Goal: Transaction & Acquisition: Purchase product/service

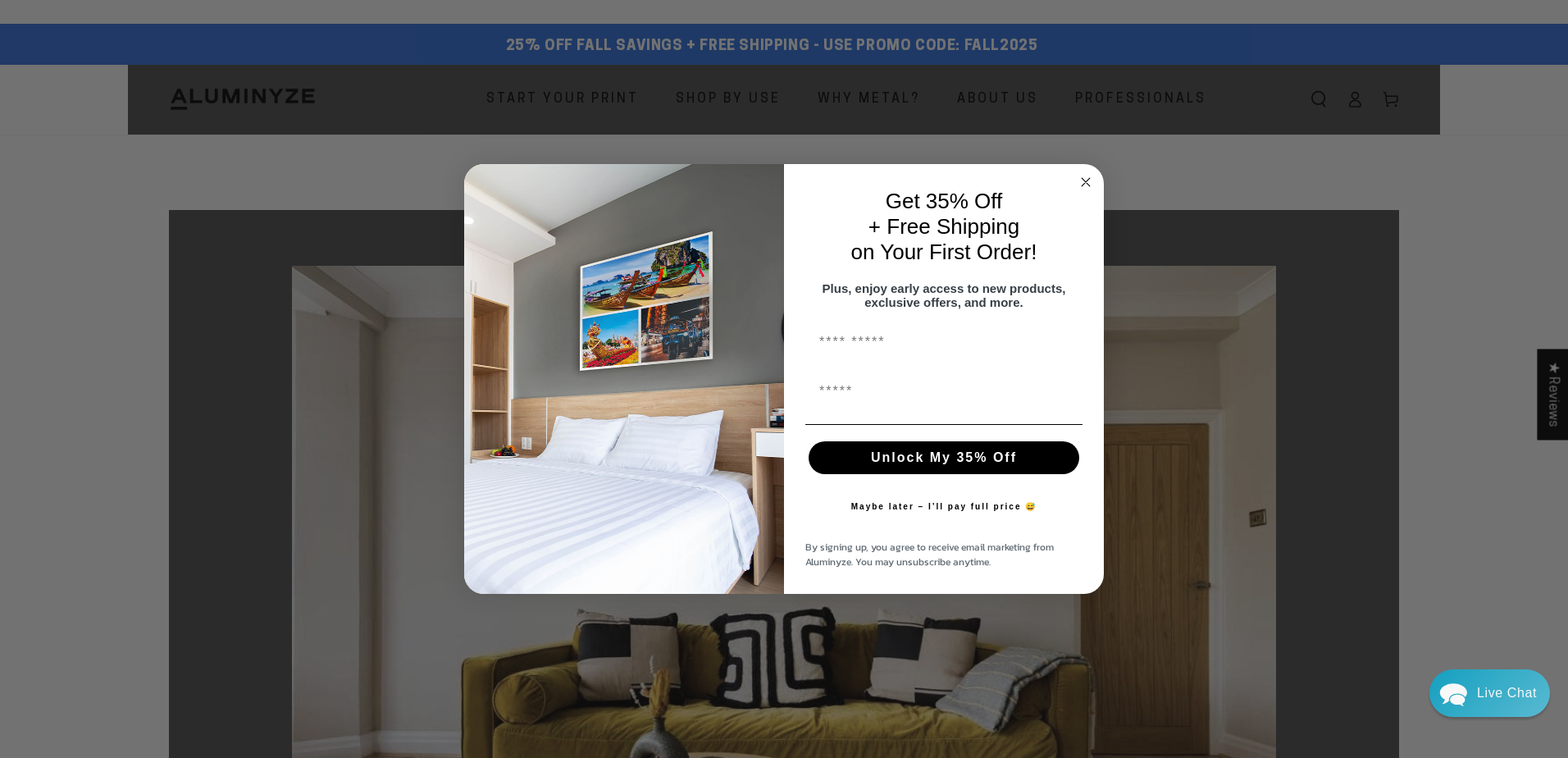
click at [1090, 173] on circle "Close dialog" at bounding box center [1086, 183] width 18 height 19
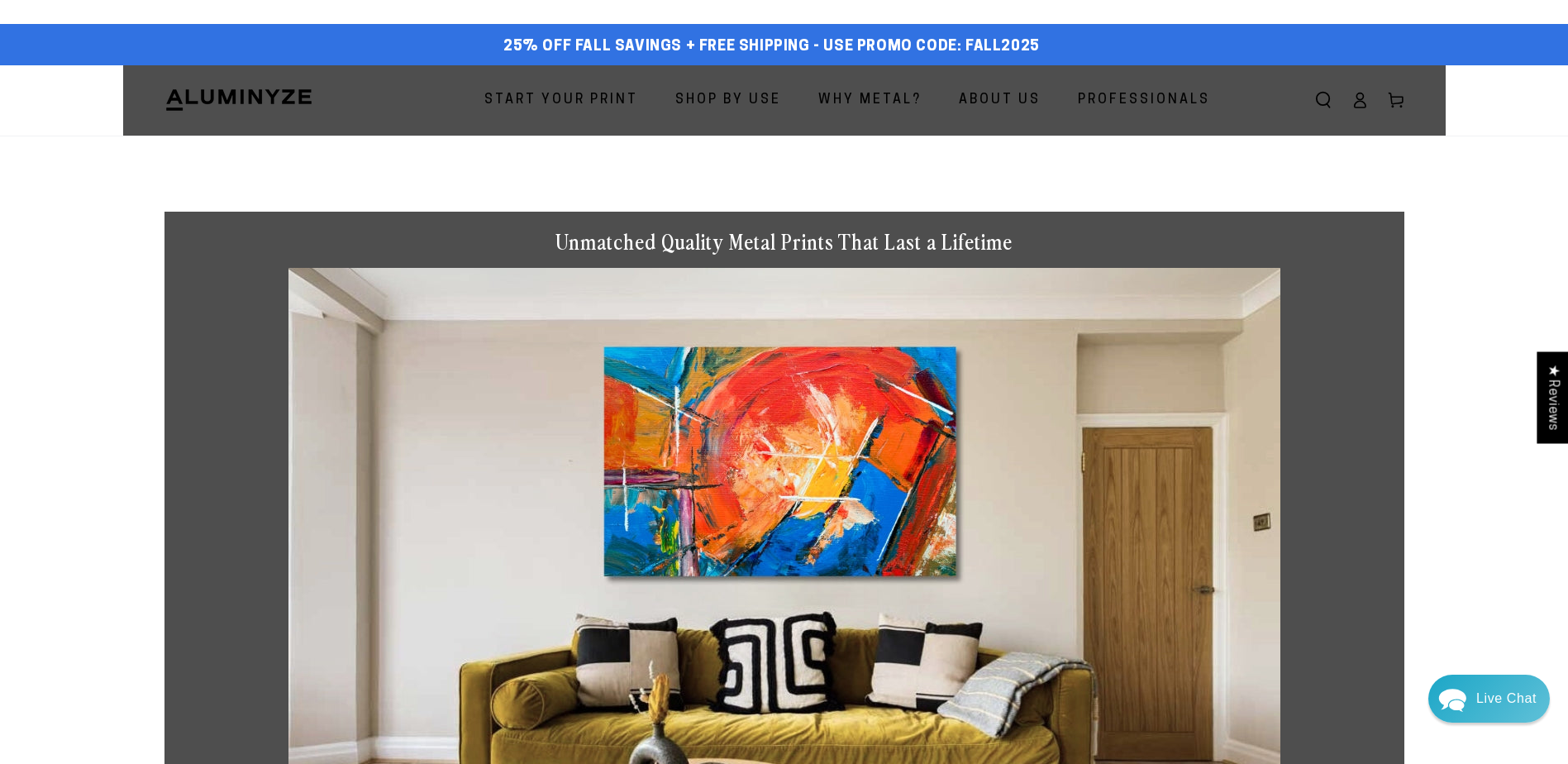
click at [587, 103] on span "Start Your Print" at bounding box center [561, 100] width 153 height 24
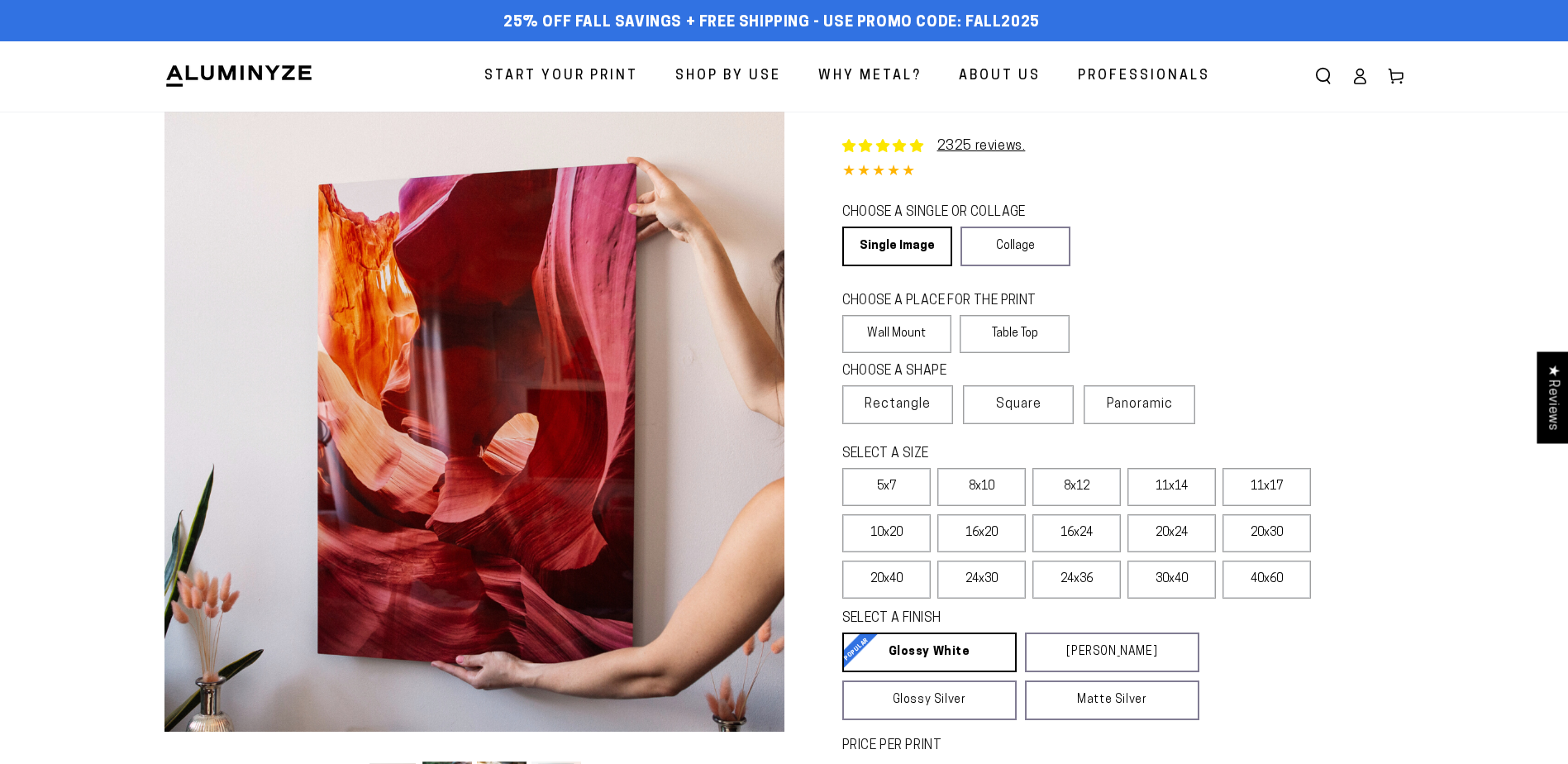
select select "**********"
click at [1287, 583] on label "40x60" at bounding box center [1266, 579] width 88 height 38
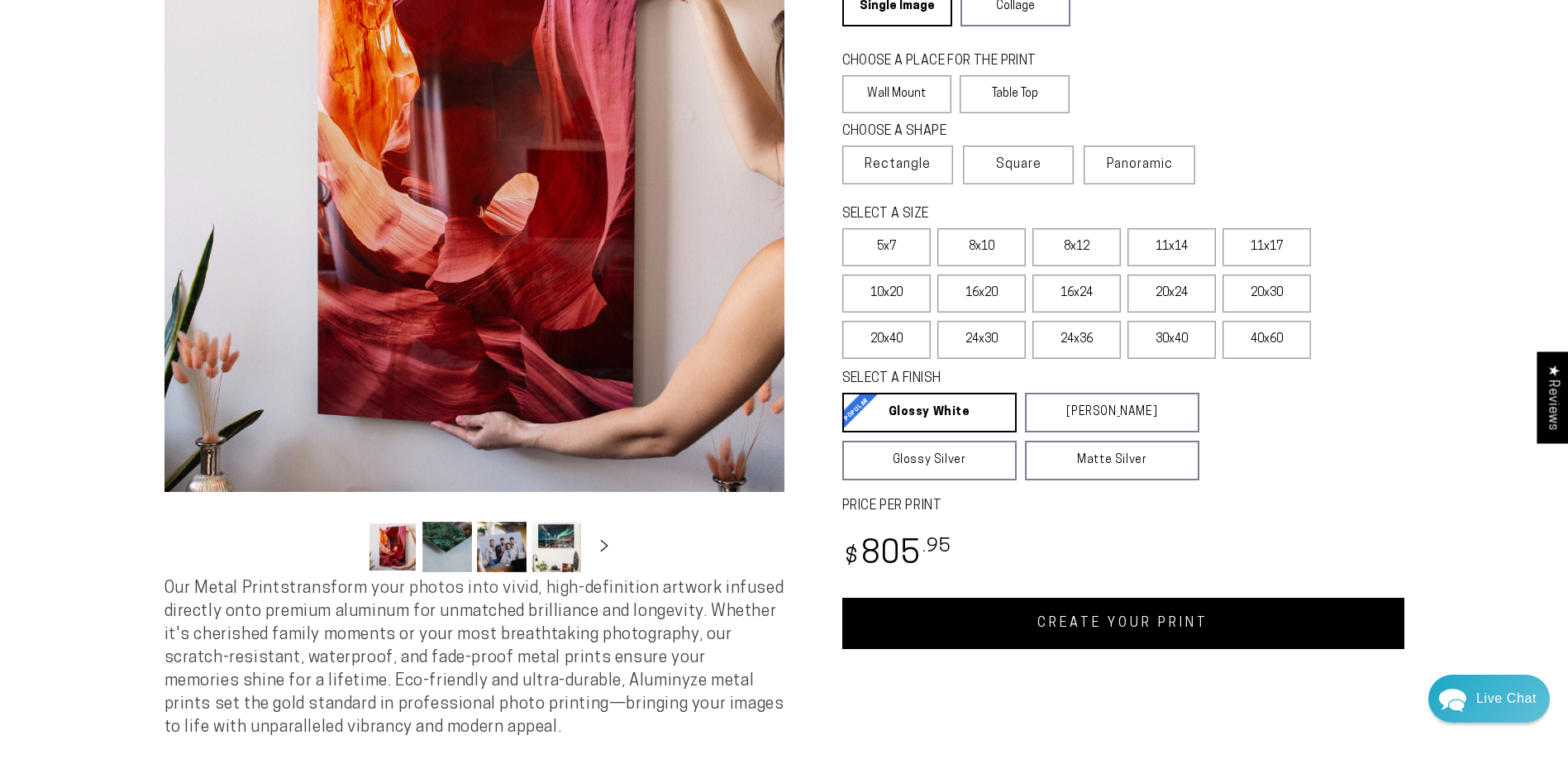
scroll to position [248, 0]
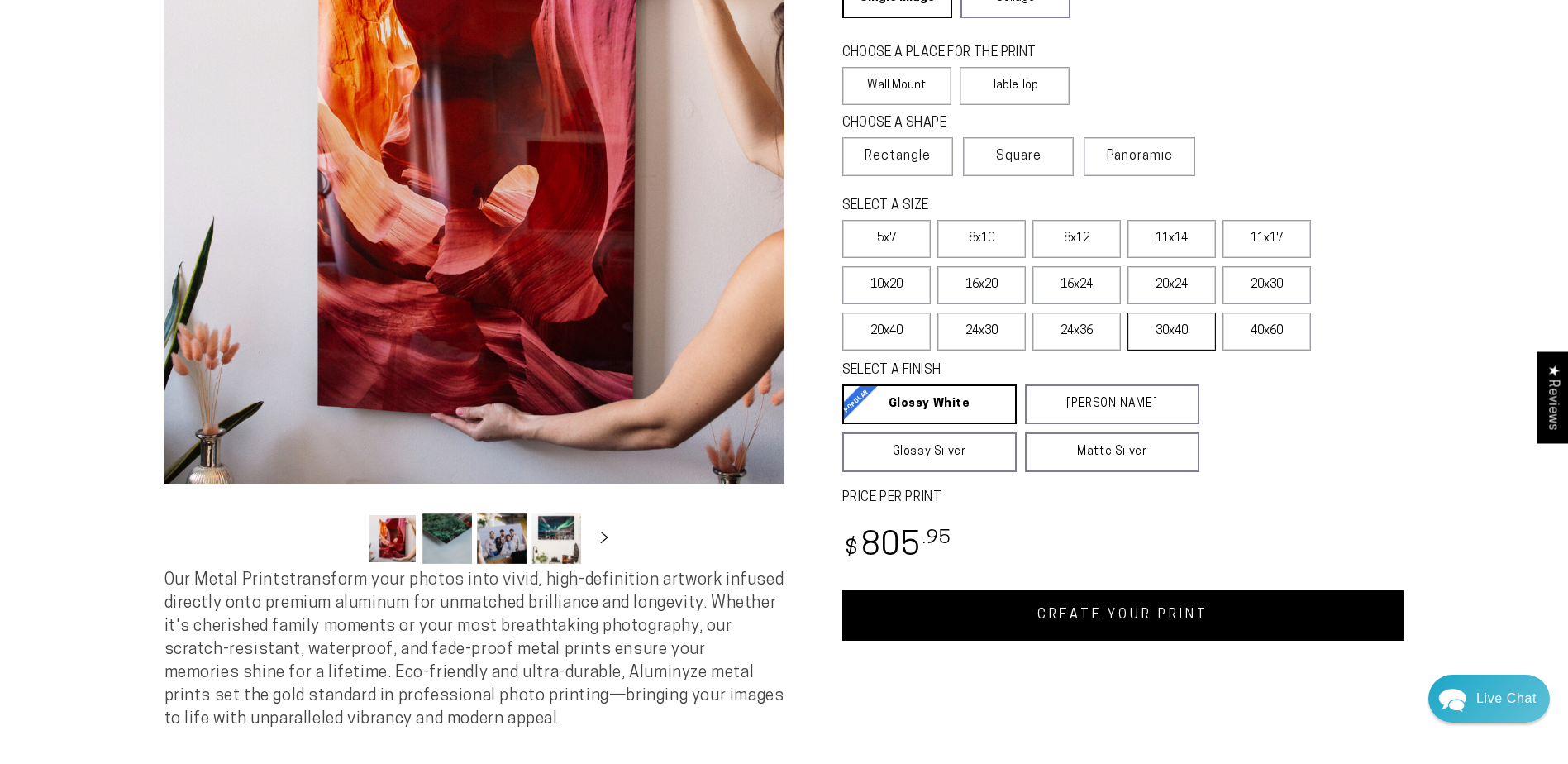
click at [1176, 334] on label "30x40" at bounding box center [1171, 332] width 88 height 38
click at [1082, 331] on label "24x36" at bounding box center [1076, 332] width 88 height 38
click at [996, 327] on label "24x30" at bounding box center [981, 332] width 88 height 38
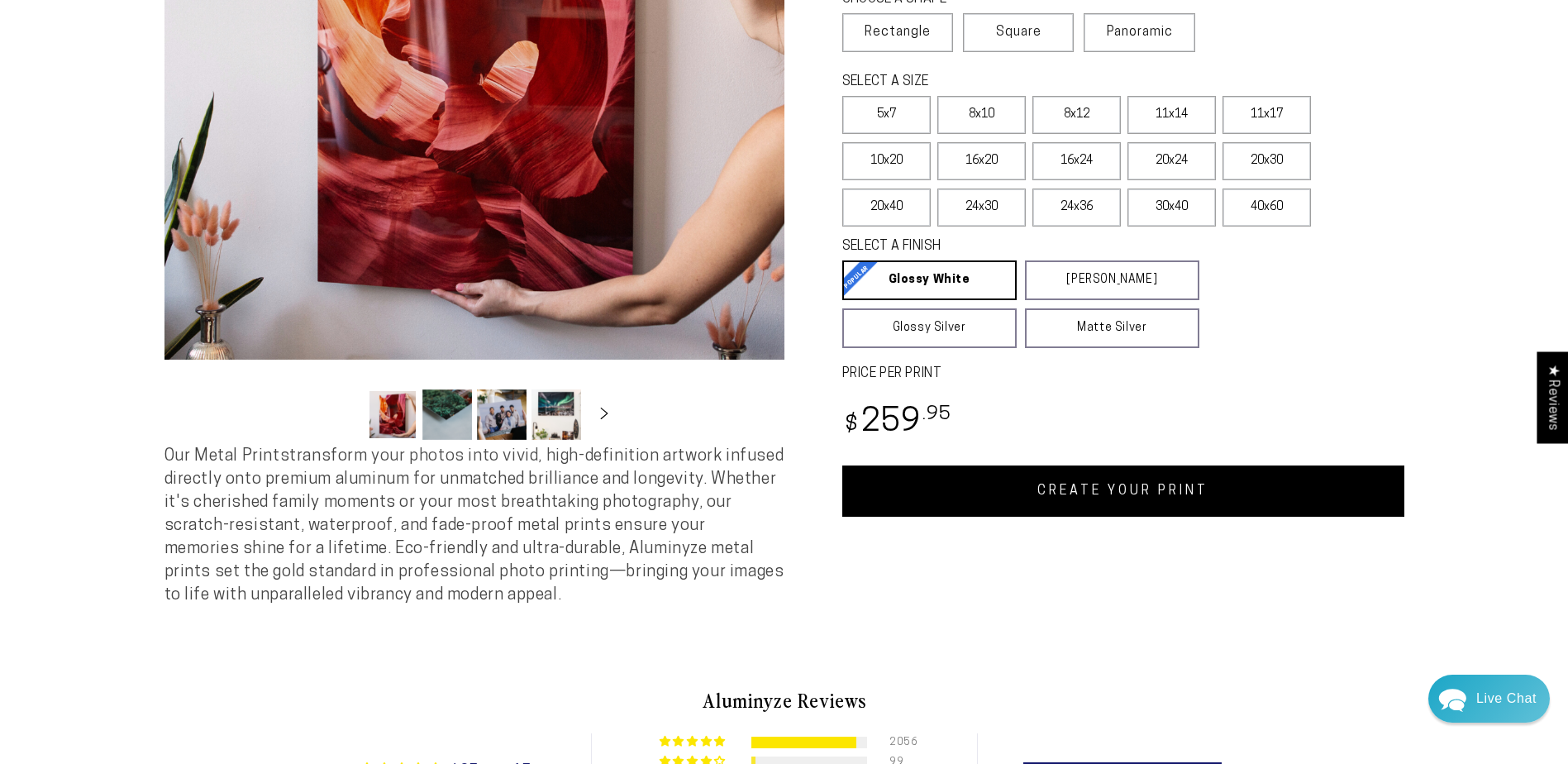
scroll to position [331, 0]
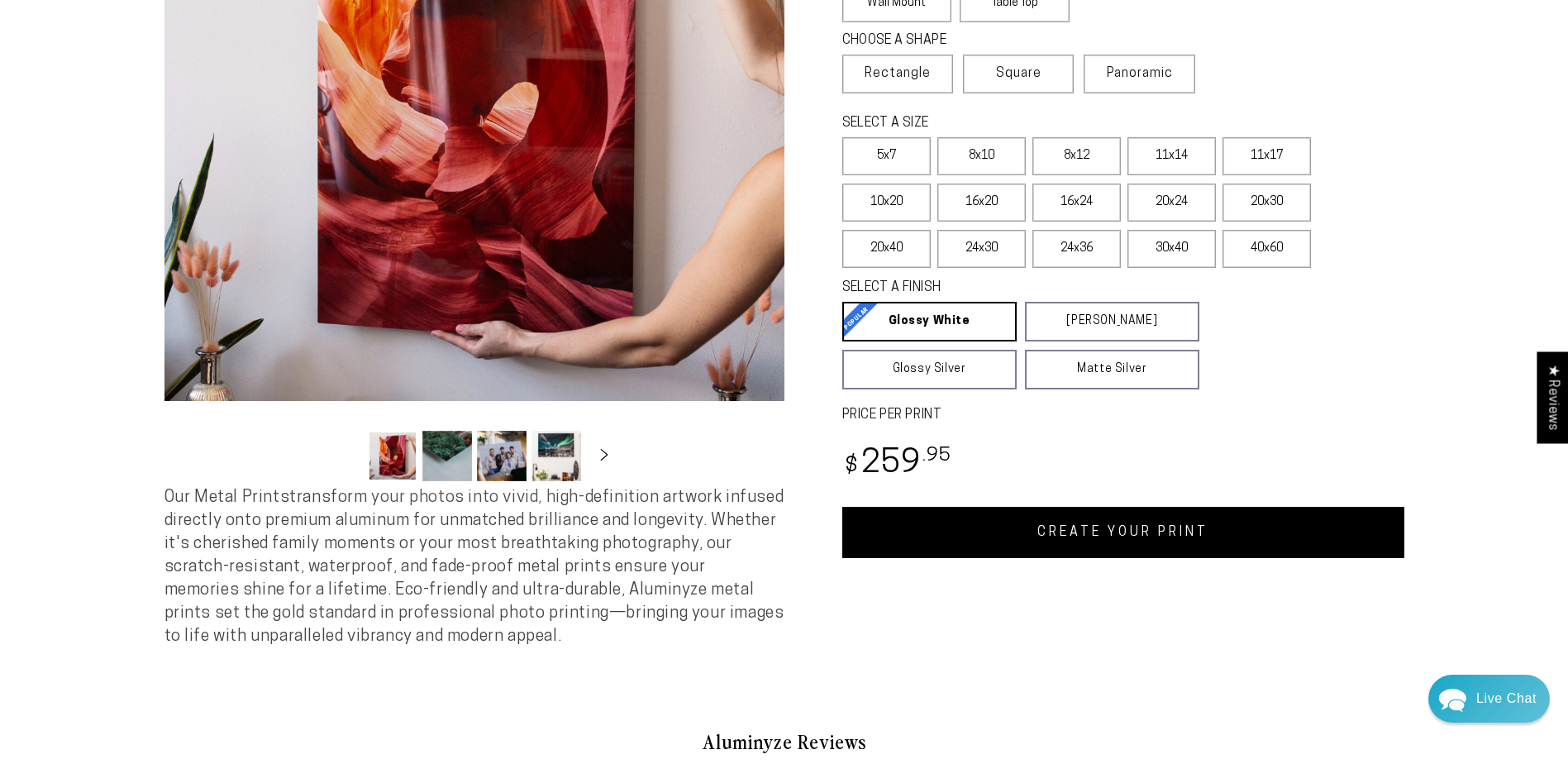
click at [1116, 538] on link "CREATE YOUR PRINT" at bounding box center [1123, 533] width 562 height 51
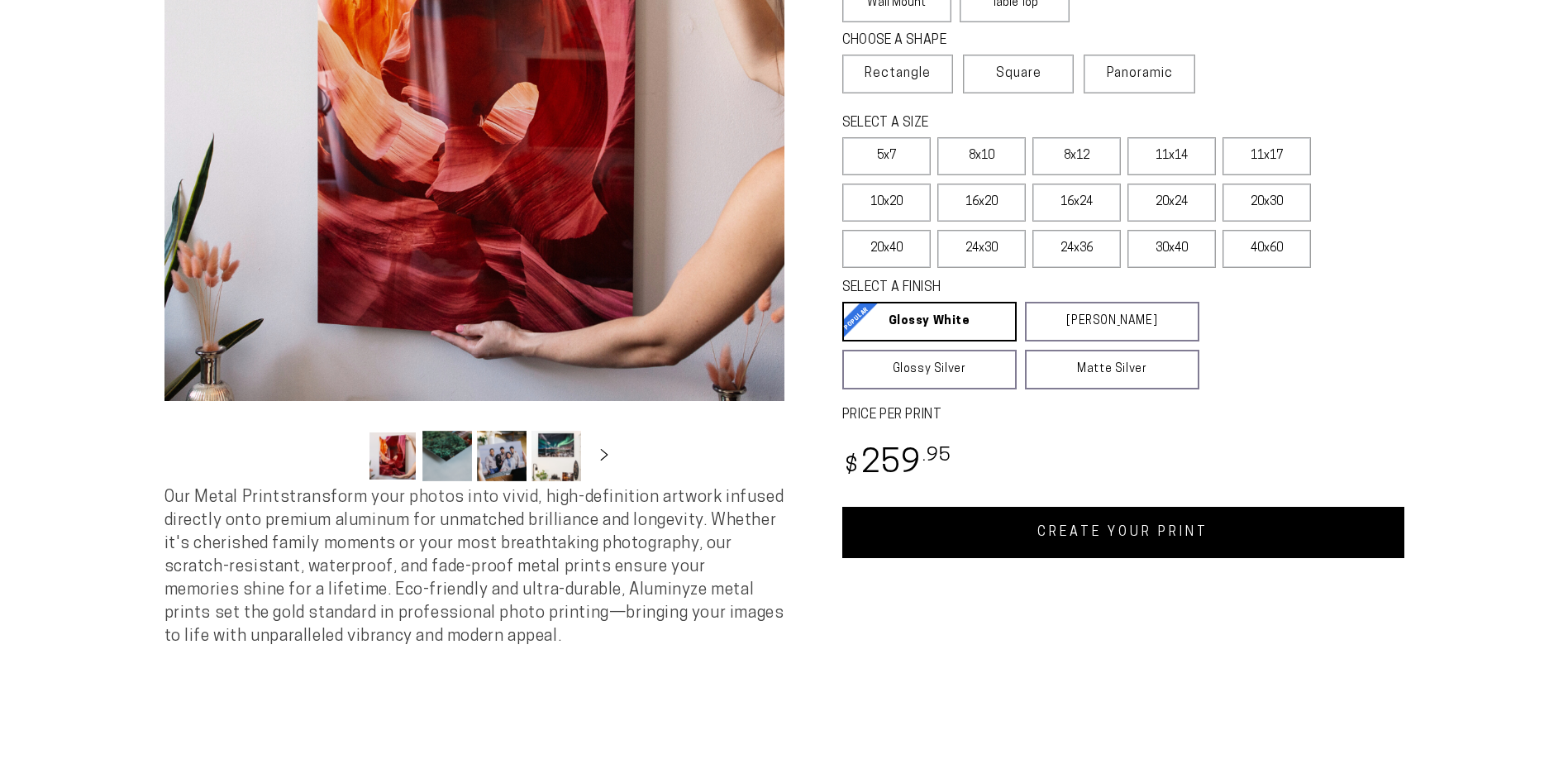
scroll to position [331, 0]
select select "**********"
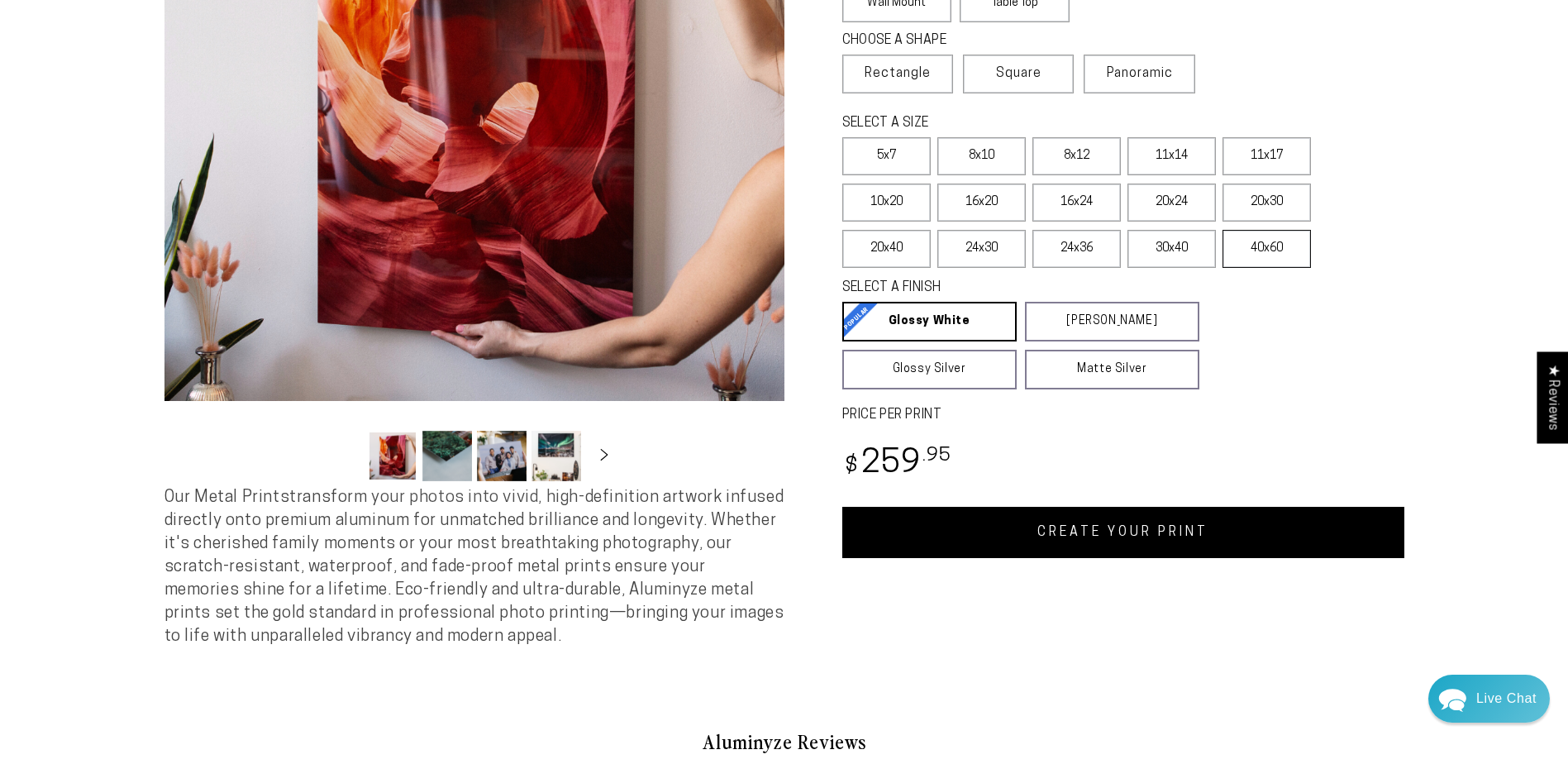
click at [1280, 248] on label "40x60" at bounding box center [1266, 248] width 88 height 38
click at [1081, 532] on link "CREATE YOUR PRINT" at bounding box center [1123, 533] width 562 height 51
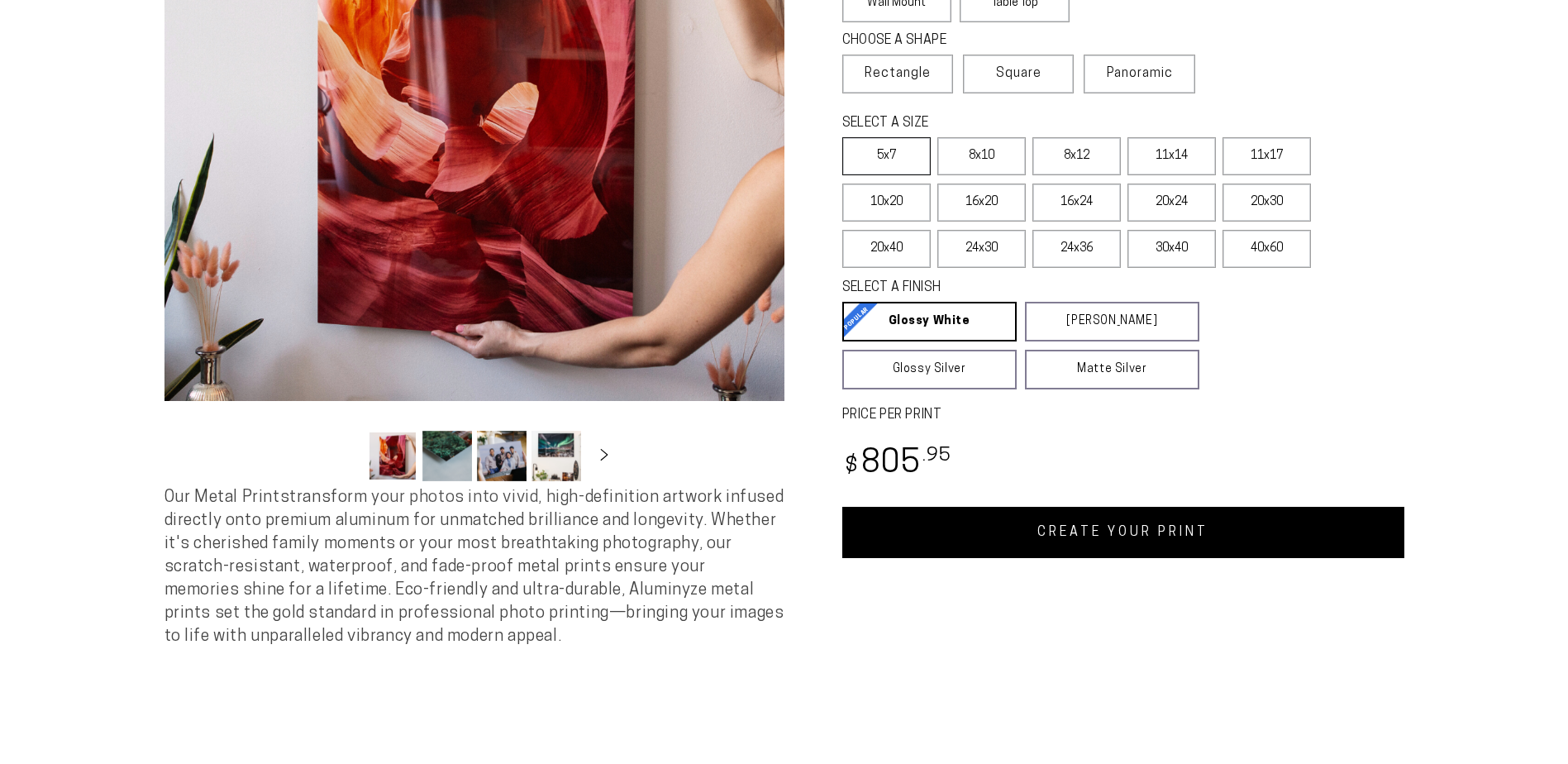
scroll to position [331, 0]
select select "**********"
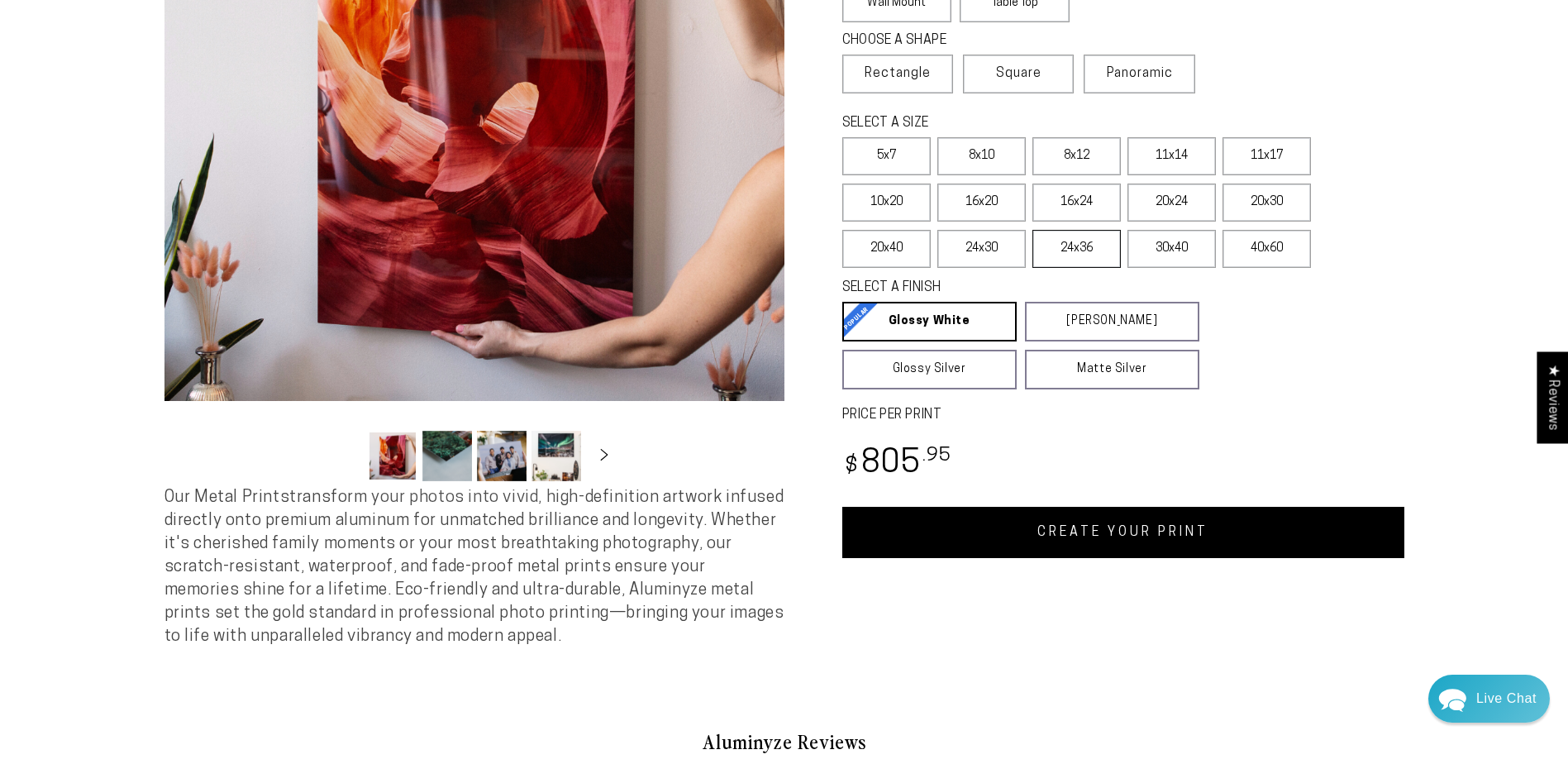
click at [1076, 248] on label "24x36" at bounding box center [1076, 248] width 88 height 38
click at [1104, 539] on link "CREATE YOUR PRINT" at bounding box center [1123, 533] width 562 height 51
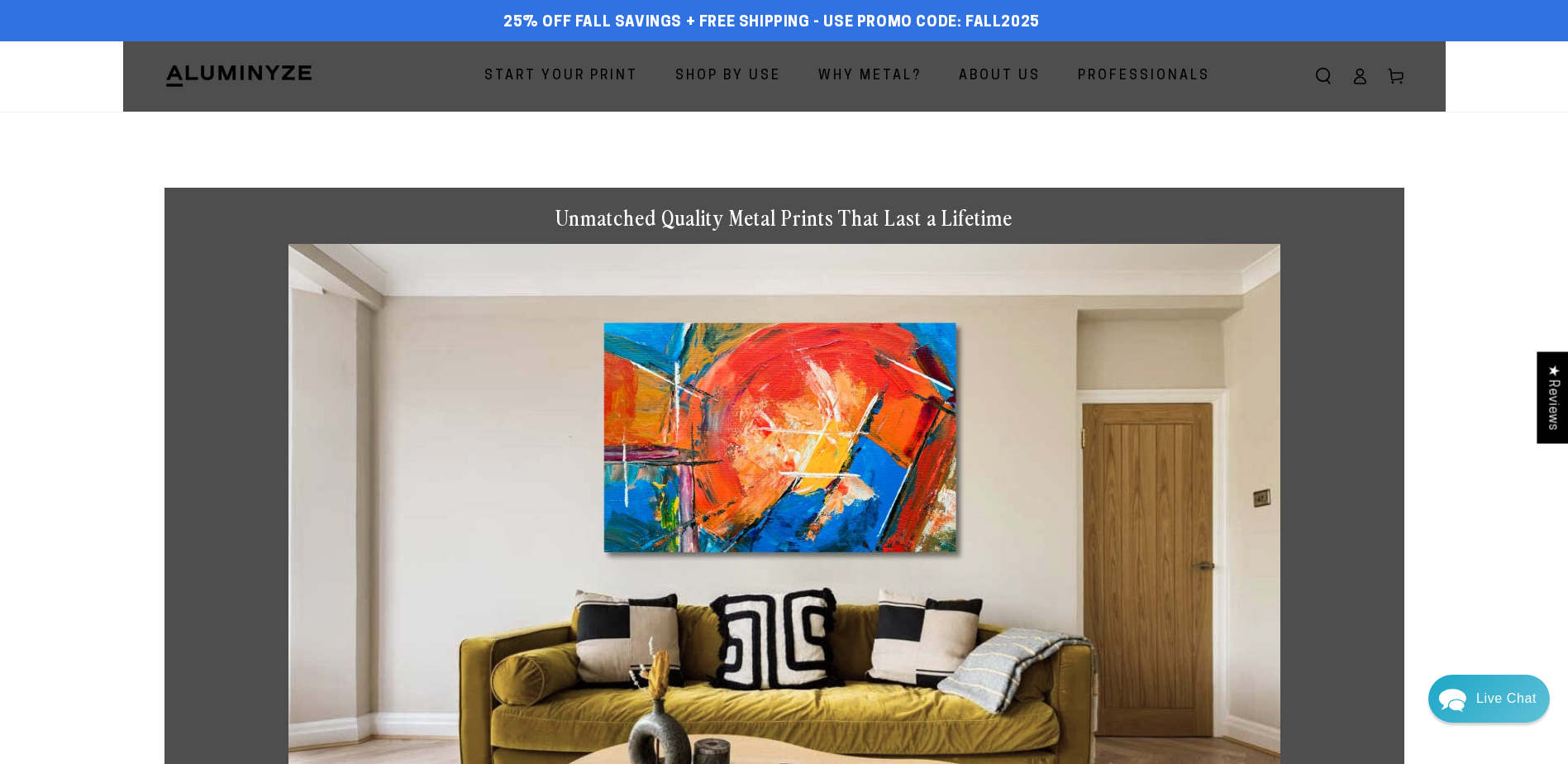
click at [603, 75] on span "Start Your Print" at bounding box center [561, 76] width 153 height 24
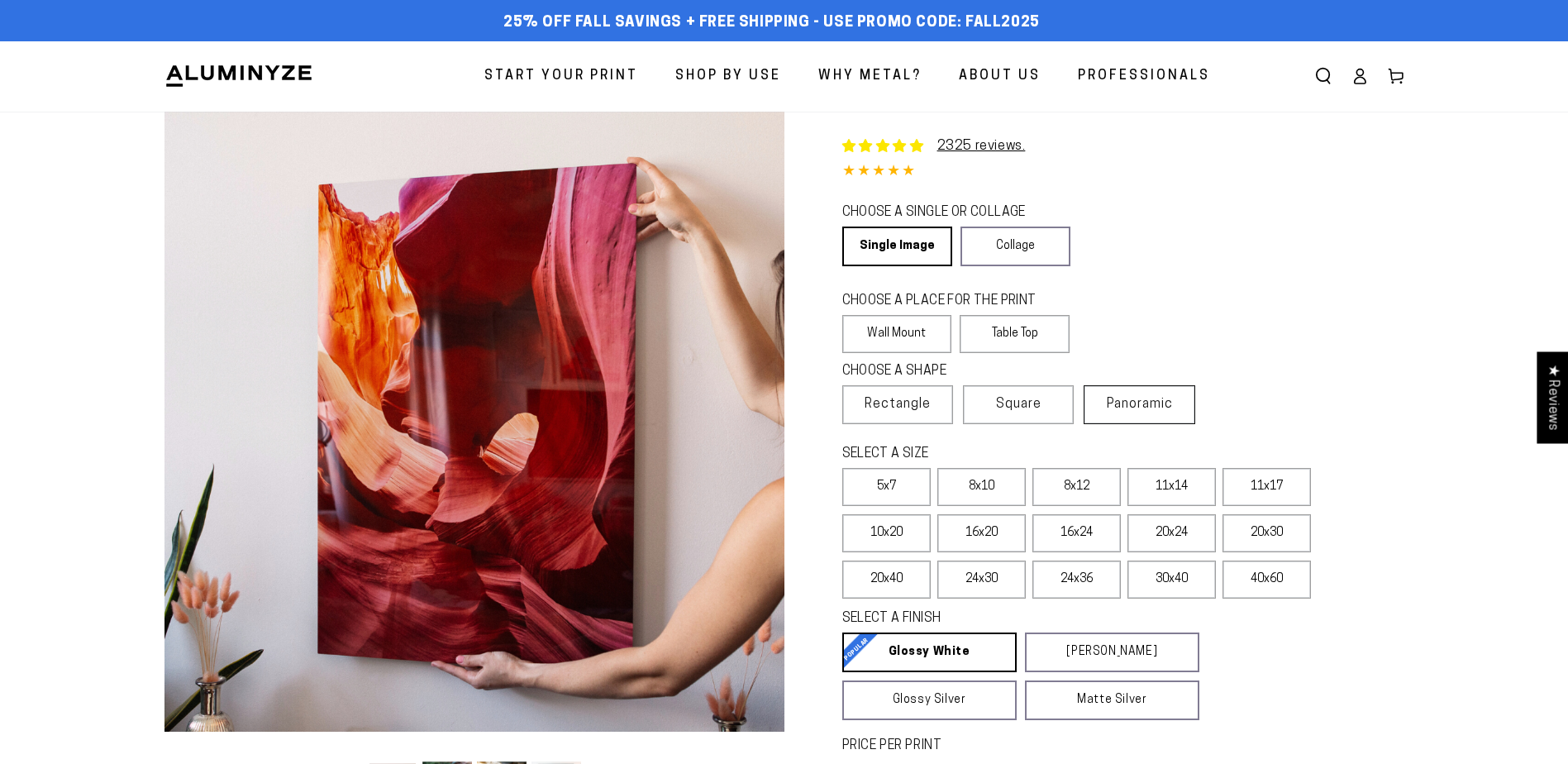
select select "**********"
click at [1176, 538] on label "20x24" at bounding box center [1171, 533] width 88 height 38
click at [1253, 533] on label "20x30" at bounding box center [1266, 533] width 88 height 38
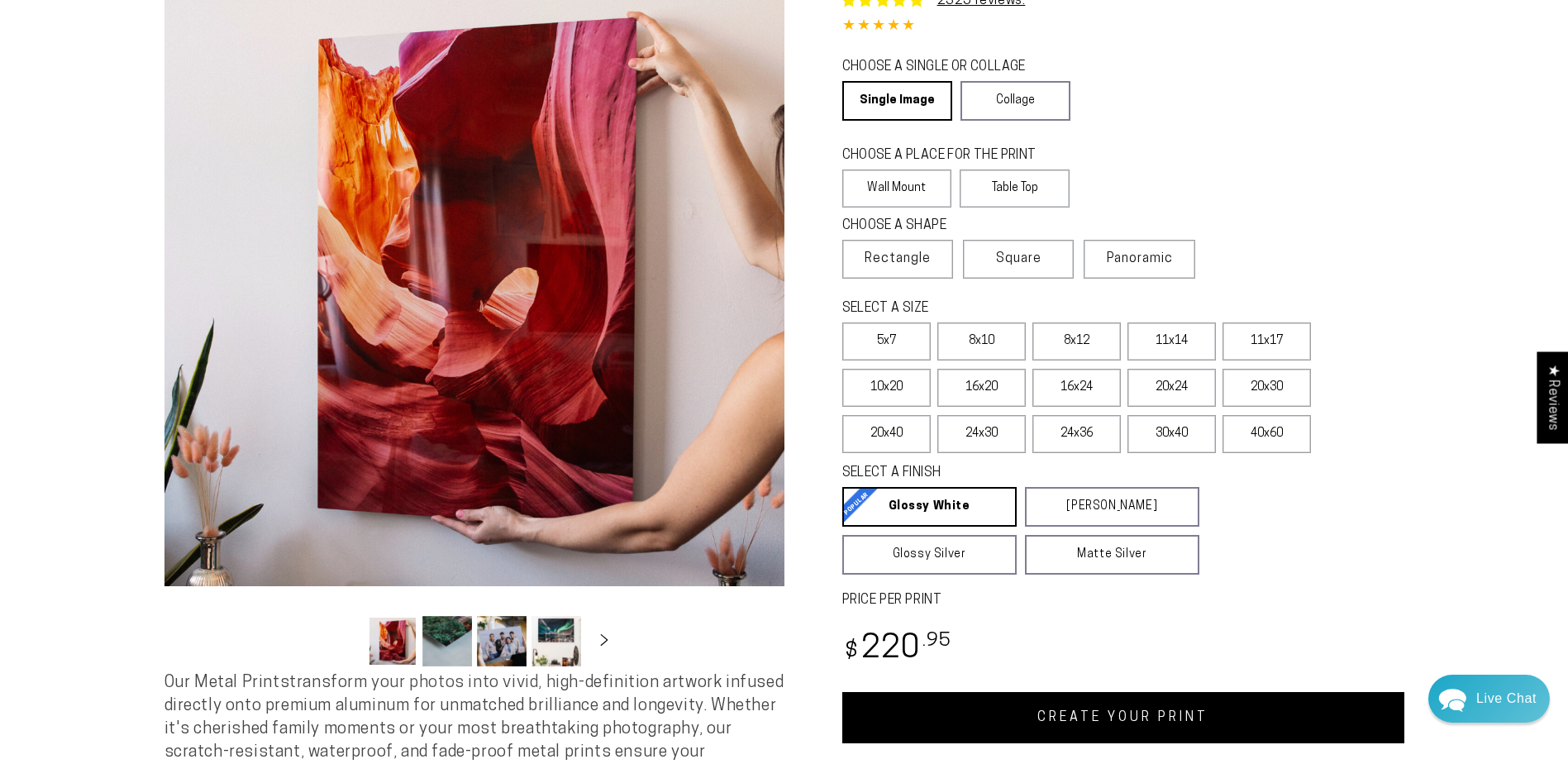
scroll to position [414, 0]
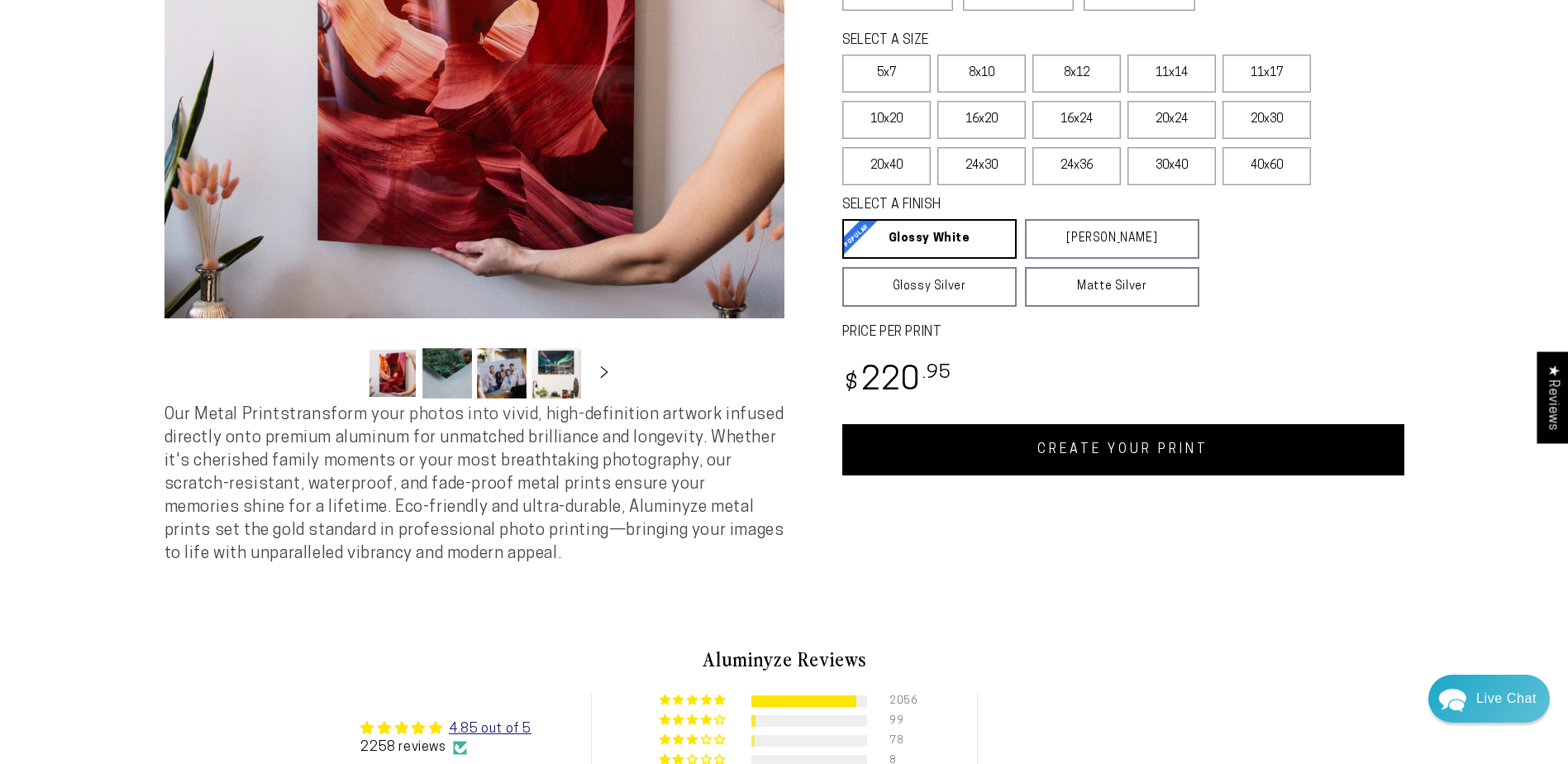
click at [1184, 440] on link "CREATE YOUR PRINT" at bounding box center [1123, 449] width 562 height 51
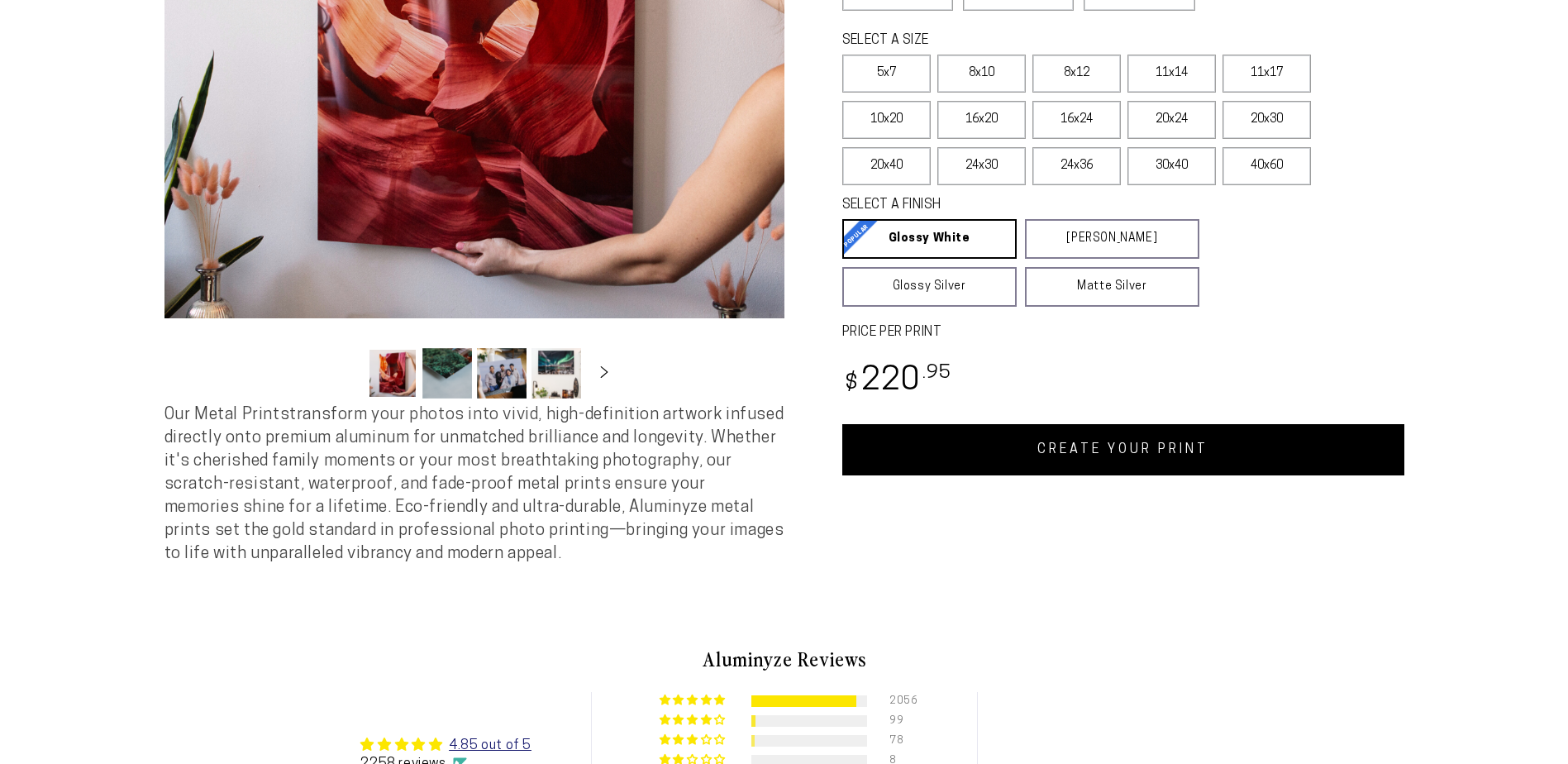
select select "**********"
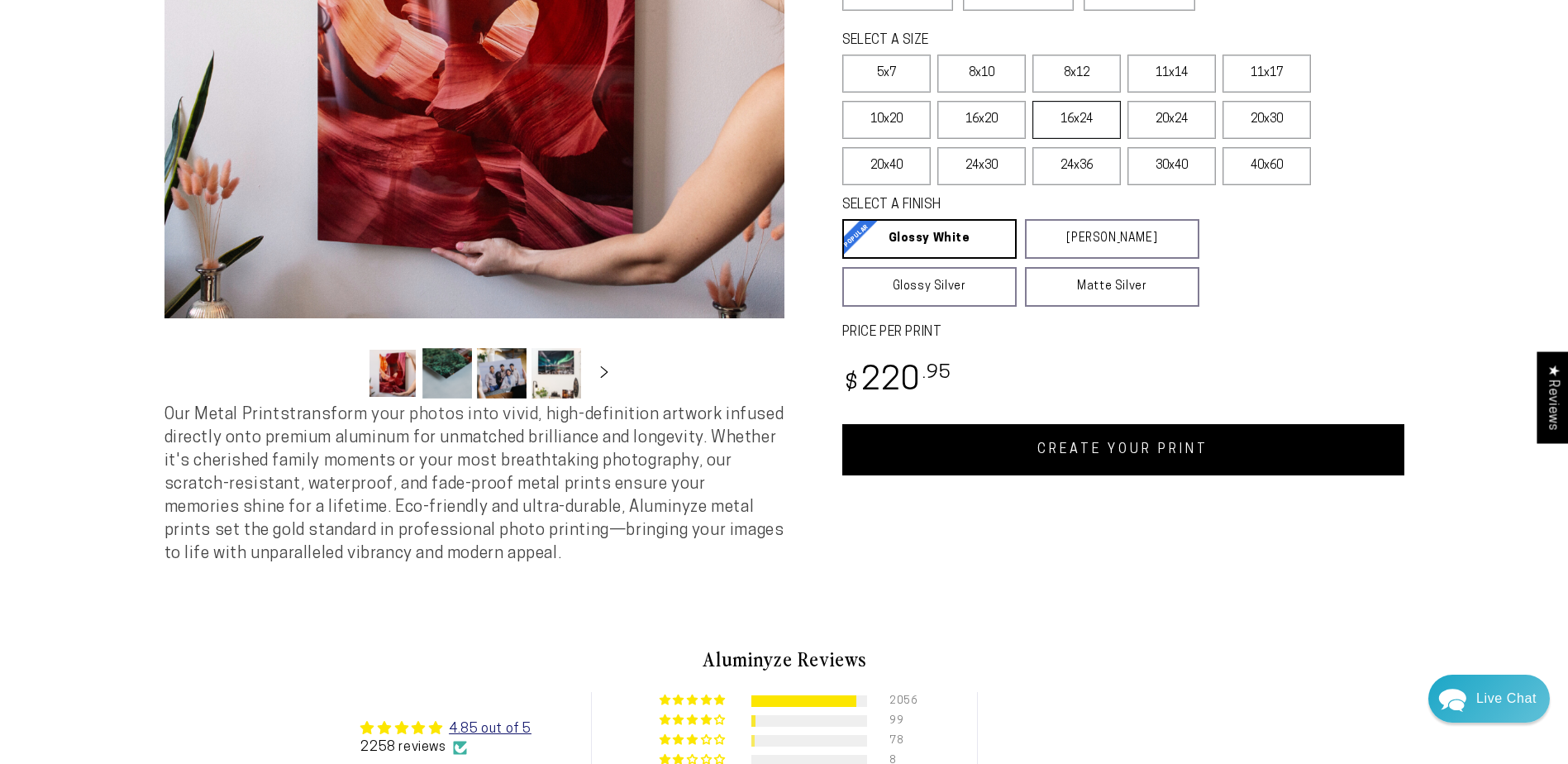
click at [1089, 119] on label "16x24" at bounding box center [1076, 120] width 88 height 38
click at [1098, 445] on link "CREATE YOUR PRINT" at bounding box center [1123, 449] width 562 height 51
